Goal: Navigation & Orientation: Find specific page/section

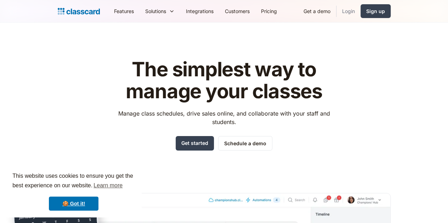
click at [361, 16] on link "Login" at bounding box center [348, 11] width 24 height 16
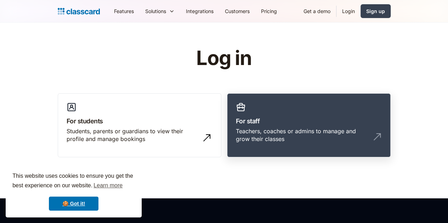
click at [257, 119] on h3 "For staff" at bounding box center [309, 122] width 146 height 10
